Goal: Transaction & Acquisition: Download file/media

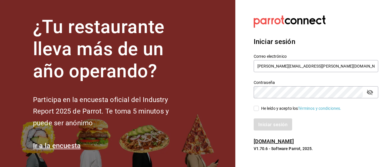
click at [237, 32] on section "Datos incorrectos. Verifica que tu Correo o Contraseña estén bien escritos. Ini…" at bounding box center [313, 83] width 157 height 167
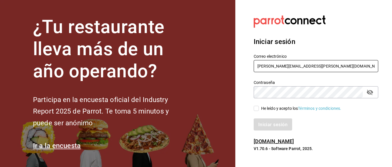
click at [306, 66] on input "diana.avecedo@gmail.com" at bounding box center [315, 66] width 124 height 12
type input "fscedis@gmail.com"
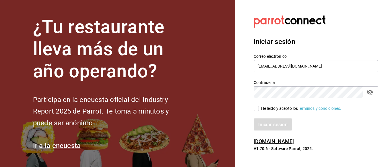
click at [257, 107] on input "He leído y acepto los Términos y condiciones." at bounding box center [255, 107] width 5 height 5
checkbox input "true"
click at [265, 125] on font "Iniciar sesión" at bounding box center [272, 123] width 29 height 5
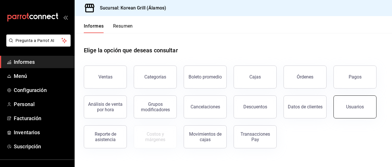
click at [348, 103] on button "Usuarios" at bounding box center [354, 106] width 43 height 23
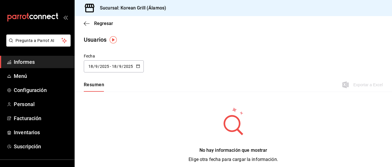
click at [138, 64] on icon "button" at bounding box center [138, 66] width 4 height 4
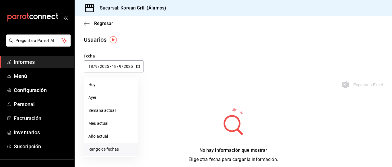
click at [108, 152] on li "Rango de fechas" at bounding box center [111, 148] width 54 height 13
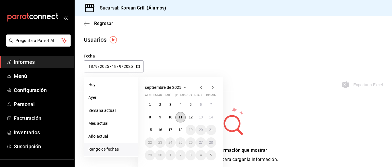
click at [183, 116] on button "11" at bounding box center [180, 117] width 10 height 10
click at [173, 130] on button "17" at bounding box center [170, 129] width 10 height 10
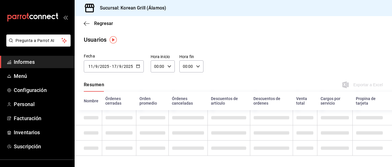
type input "[DATE]"
type input "11"
type input "[DATE]"
type input "17"
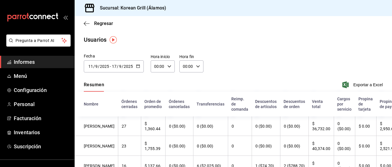
click at [165, 66] on div "00:00 Hora inicio" at bounding box center [163, 66] width 24 height 12
drag, startPoint x: 162, startPoint y: 100, endPoint x: 159, endPoint y: 82, distance: 18.2
click at [159, 82] on div "00 01 02 03 04 05 06 07 08 09 10 11 12 13 14 15 16 17 18 19 20 21 22 23" at bounding box center [156, 97] width 12 height 46
click at [156, 110] on font "02" at bounding box center [156, 108] width 5 height 5
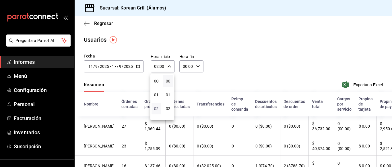
click at [156, 110] on font "02" at bounding box center [156, 108] width 5 height 5
drag, startPoint x: 158, startPoint y: 100, endPoint x: 158, endPoint y: 96, distance: 3.8
click at [158, 93] on button "01" at bounding box center [155, 94] width 9 height 11
click at [157, 67] on div at bounding box center [196, 83] width 392 height 167
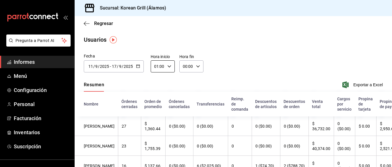
click at [157, 67] on input "01:00" at bounding box center [158, 65] width 14 height 11
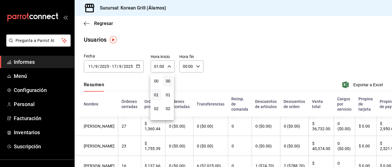
scroll to position [14, 0]
click at [157, 67] on div at bounding box center [196, 83] width 392 height 167
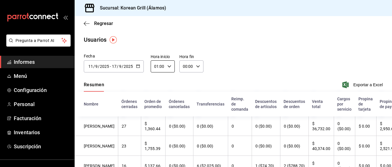
click at [157, 67] on div at bounding box center [196, 83] width 392 height 167
click at [157, 67] on input "01:00" at bounding box center [158, 65] width 14 height 11
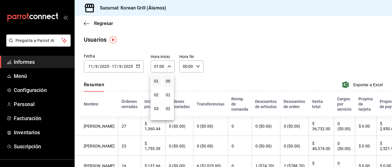
click at [157, 67] on div at bounding box center [196, 83] width 392 height 167
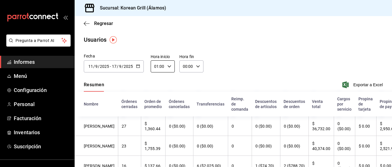
click at [157, 67] on div "00 01 02 03 04 05 06 07 08 09 10 11 12 13 14 15 16 17 18 19 20 21 22 23 00 01 0…" at bounding box center [196, 84] width 392 height 165
click at [157, 67] on input "01:00" at bounding box center [158, 65] width 14 height 11
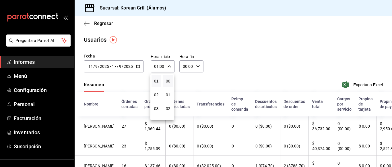
click at [157, 67] on div at bounding box center [196, 83] width 392 height 167
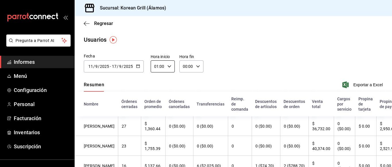
click at [157, 67] on div "00 01 02 03 04 05 06 07 08 09 10 11 12 13 14 15 16 17 18 19 20 21 22 23 00 01 0…" at bounding box center [196, 84] width 392 height 165
click at [157, 67] on input "01:00" at bounding box center [158, 65] width 14 height 11
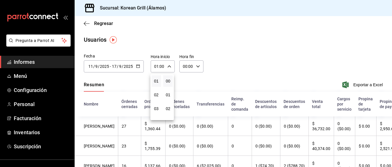
click at [157, 67] on div at bounding box center [196, 83] width 392 height 167
click at [168, 66] on icon "button" at bounding box center [169, 66] width 4 height 4
drag, startPoint x: 153, startPoint y: 108, endPoint x: 153, endPoint y: 91, distance: 16.6
click at [153, 91] on div "00 01 02 03 04 05 06 07 08 09 10 11 12 13 14 15 16 17 18 19 20 21 22 23" at bounding box center [156, 97] width 12 height 46
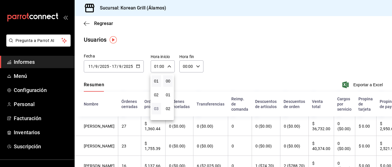
click at [156, 107] on font "03" at bounding box center [156, 108] width 5 height 5
type input "03:00"
click at [156, 107] on font "13" at bounding box center [156, 108] width 5 height 5
type input "13:00"
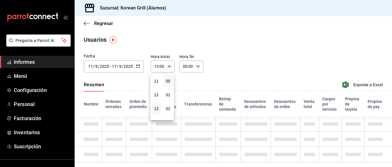
click at [156, 107] on font "13" at bounding box center [156, 108] width 5 height 5
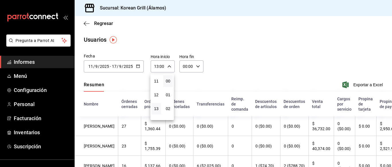
click at [187, 63] on div at bounding box center [196, 83] width 392 height 167
click at [187, 69] on input "00:00" at bounding box center [186, 65] width 14 height 11
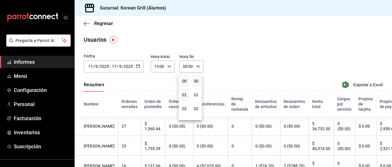
click at [186, 89] on button "01" at bounding box center [183, 94] width 9 height 11
type input "01:00"
click at [183, 114] on font "23" at bounding box center [184, 113] width 5 height 5
type input "23:00"
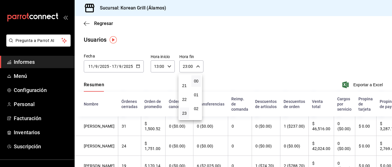
click at [193, 83] on button "00" at bounding box center [195, 80] width 9 height 11
click at [195, 117] on button "59" at bounding box center [195, 112] width 9 height 11
type input "23:59"
click at [230, 75] on div at bounding box center [196, 83] width 392 height 167
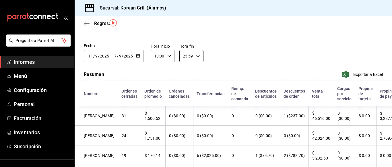
scroll to position [9, 0]
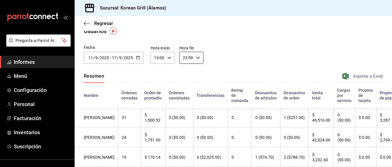
click at [368, 75] on font "Exportar a Excel" at bounding box center [368, 76] width 30 height 5
click at [353, 75] on font "Exportar a Excel" at bounding box center [368, 76] width 30 height 5
click at [312, 31] on div "Usuarios" at bounding box center [233, 31] width 317 height 9
click at [359, 26] on div "Regresar" at bounding box center [233, 23] width 317 height 15
